Goal: Task Accomplishment & Management: Manage account settings

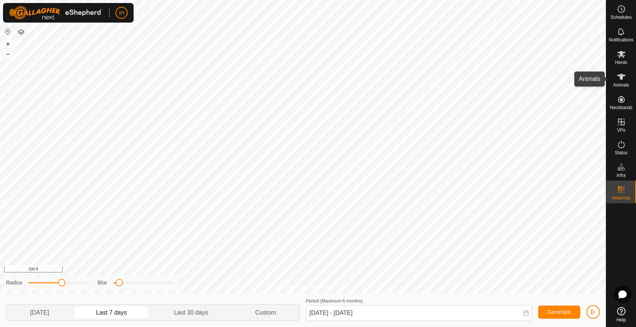
click at [615, 79] on es-animals-svg-icon at bounding box center [621, 77] width 14 height 12
